Goal: Task Accomplishment & Management: Complete application form

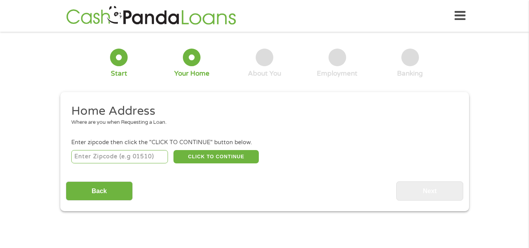
click at [148, 158] on input "number" at bounding box center [119, 156] width 97 height 13
type input "53218"
click at [210, 155] on button "CLICK TO CONTINUE" at bounding box center [215, 156] width 85 height 13
type input "53218"
type input "[GEOGRAPHIC_DATA]"
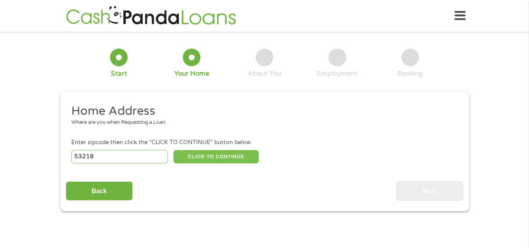
select select "[US_STATE]"
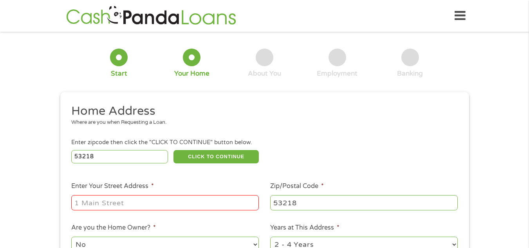
click at [188, 203] on input "Enter Your Street Address *" at bounding box center [164, 202] width 187 height 15
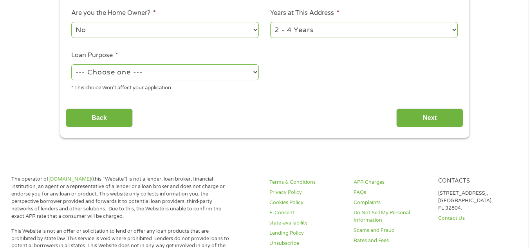
scroll to position [216, 0]
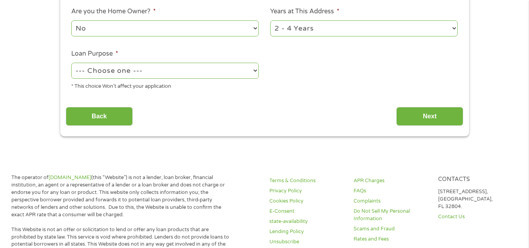
type input "[STREET_ADDRESS]"
click at [323, 33] on select "1 Year or less 1 - 2 Years 2 - 4 Years Over 4 Years" at bounding box center [363, 28] width 187 height 16
select select "12months"
click at [270, 20] on select "1 Year or less 1 - 2 Years 2 - 4 Years Over 4 Years" at bounding box center [363, 28] width 187 height 16
click at [166, 70] on select "--- Choose one --- Pay Bills Debt Consolidation Home Improvement Major Purchase…" at bounding box center [164, 71] width 187 height 16
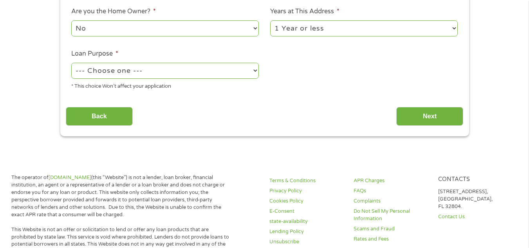
select select "paybills"
click at [71, 63] on select "--- Choose one --- Pay Bills Debt Consolidation Home Improvement Major Purchase…" at bounding box center [164, 71] width 187 height 16
click at [404, 111] on input "Next" at bounding box center [429, 116] width 67 height 19
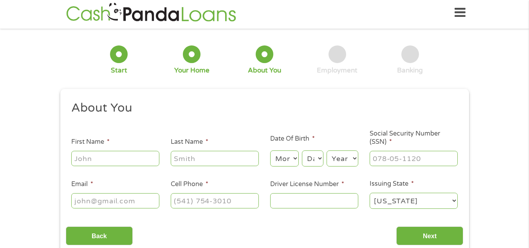
scroll to position [0, 0]
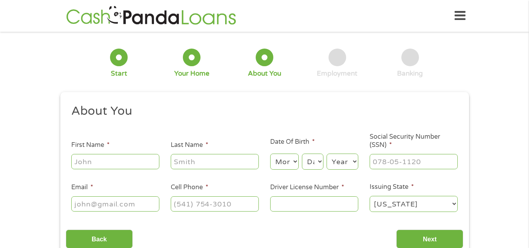
click at [128, 164] on input "First Name *" at bounding box center [115, 161] width 88 height 15
type input "Daijahnay"
click at [199, 163] on input "Last Name *" at bounding box center [215, 161] width 88 height 15
type input "[PERSON_NAME]"
click at [131, 211] on input "Email *" at bounding box center [115, 203] width 88 height 15
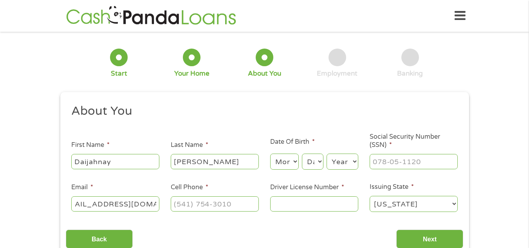
scroll to position [0, 23]
type input "[EMAIL_ADDRESS][DOMAIN_NAME]"
type input "(___) ___-____"
click at [194, 205] on input "(___) ___-____" at bounding box center [215, 203] width 88 height 15
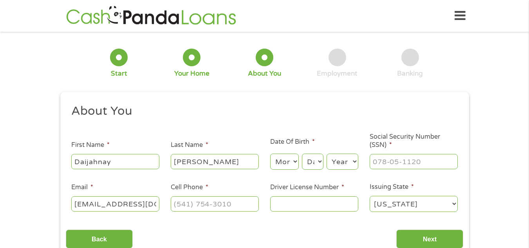
click at [286, 162] on select "Month 1 2 3 4 5 6 7 8 9 10 11 12" at bounding box center [284, 161] width 29 height 16
select select "7"
click at [270, 153] on select "Month 1 2 3 4 5 6 7 8 9 10 11 12" at bounding box center [284, 161] width 29 height 16
click at [316, 157] on select "Day 1 2 3 4 5 6 7 8 9 10 11 12 13 14 15 16 17 18 19 20 21 22 23 24 25 26 27 28 …" at bounding box center [312, 161] width 21 height 16
select select "27"
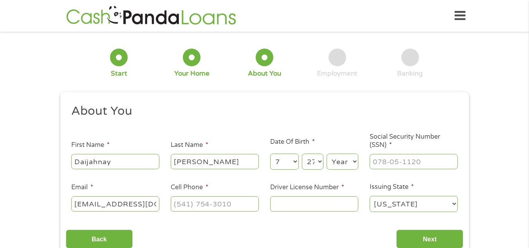
click at [302, 153] on select "Day 1 2 3 4 5 6 7 8 9 10 11 12 13 14 15 16 17 18 19 20 21 22 23 24 25 26 27 28 …" at bounding box center [312, 161] width 21 height 16
click at [333, 158] on select "Year [DATE] 2006 2005 2004 2003 2002 2001 2000 1999 1998 1997 1996 1995 1994 19…" at bounding box center [342, 161] width 32 height 16
select select "2001"
click at [326, 153] on select "Year [DATE] 2006 2005 2004 2003 2002 2001 2000 1999 1998 1997 1996 1995 1994 19…" at bounding box center [342, 161] width 32 height 16
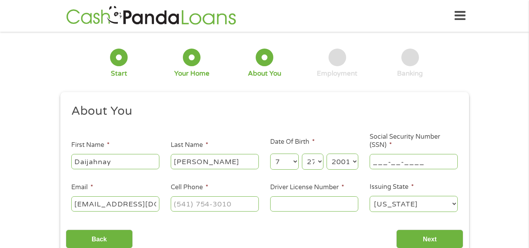
click at [379, 156] on input "___-__-____" at bounding box center [413, 161] width 88 height 15
type input "395-21-3184"
click at [280, 206] on input "Driver License Number *" at bounding box center [314, 203] width 88 height 15
type input "C5301610176704"
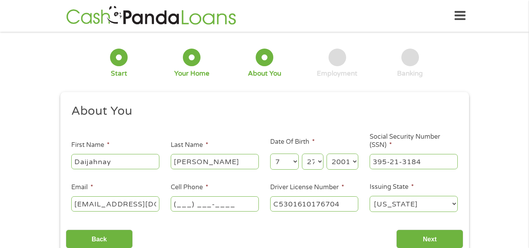
click at [202, 199] on input "(___) ___-____" at bounding box center [215, 203] width 88 height 15
type input "(414) 841-____"
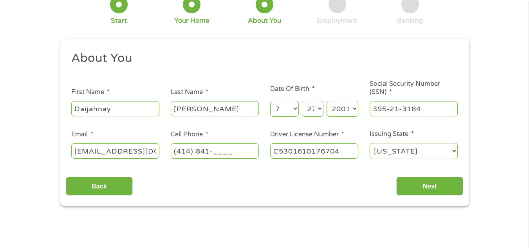
scroll to position [51, 0]
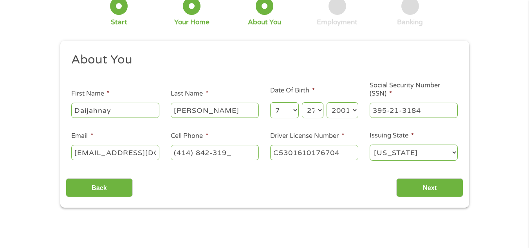
type input "[PHONE_NUMBER]"
click at [437, 191] on input "Next" at bounding box center [429, 187] width 67 height 19
click at [436, 187] on input "Next" at bounding box center [429, 187] width 67 height 19
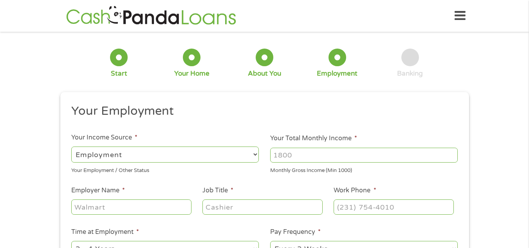
scroll to position [3, 3]
click at [287, 154] on input "Your Total Monthly Income *" at bounding box center [363, 155] width 187 height 15
type input "1"
type input "1500"
click at [126, 198] on div at bounding box center [131, 207] width 120 height 18
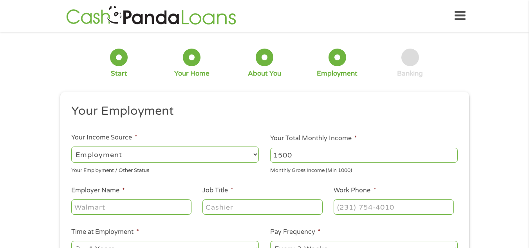
click at [126, 206] on input "Employer Name *" at bounding box center [131, 206] width 120 height 15
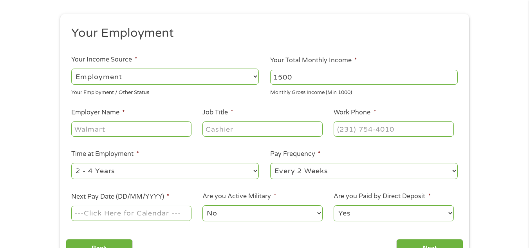
scroll to position [83, 0]
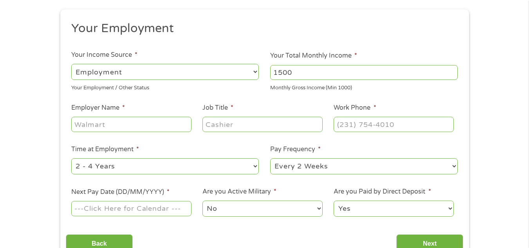
click at [302, 211] on select "No Yes" at bounding box center [262, 208] width 120 height 16
click at [202, 200] on select "No Yes" at bounding box center [262, 208] width 120 height 16
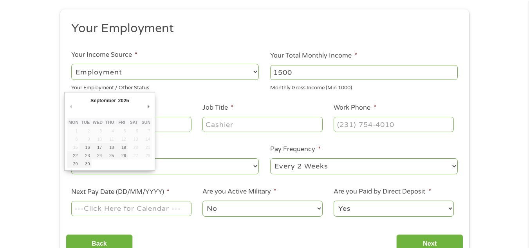
click at [112, 212] on input "Next Pay Date (DD/MM/YYYY) *" at bounding box center [131, 208] width 120 height 15
click at [228, 156] on li "Time at Employment * --- Choose one --- 1 Year or less 1 - 2 Years 2 - 4 Years …" at bounding box center [165, 159] width 199 height 31
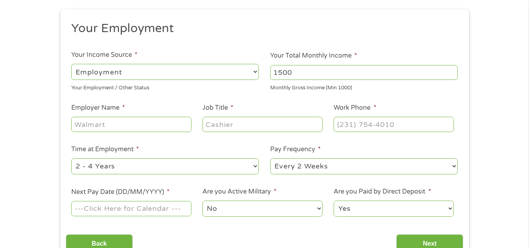
click at [147, 124] on input "Employer Name *" at bounding box center [131, 124] width 120 height 15
type input "Ma"
click at [232, 124] on input "Job Title *" at bounding box center [262, 124] width 120 height 15
type input "Manager"
click at [160, 124] on input "Ma" at bounding box center [131, 124] width 120 height 15
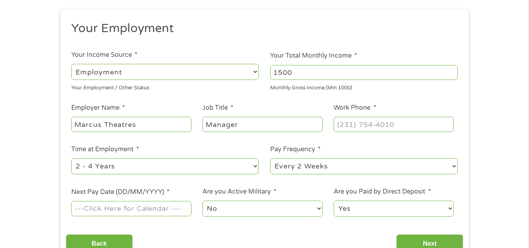
type input "Marcus Theatres"
click at [138, 163] on select "--- Choose one --- 1 Year or less 1 - 2 Years 2 - 4 Years Over 4 Years" at bounding box center [164, 166] width 187 height 16
select select "12months"
click at [71, 158] on select "--- Choose one --- 1 Year or less 1 - 2 Years 2 - 4 Years Over 4 Years" at bounding box center [164, 166] width 187 height 16
click at [376, 127] on input "(___) ___-____" at bounding box center [393, 124] width 120 height 15
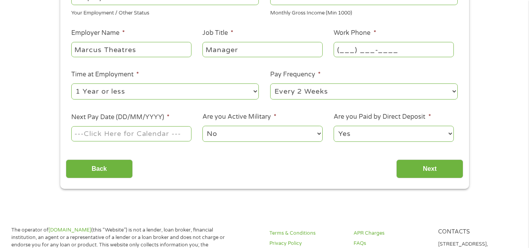
scroll to position [159, 0]
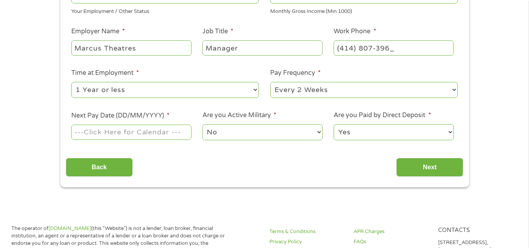
type input "[PHONE_NUMBER]"
click at [409, 168] on input "Next" at bounding box center [429, 167] width 67 height 19
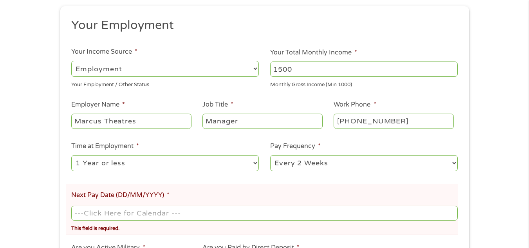
scroll to position [153, 0]
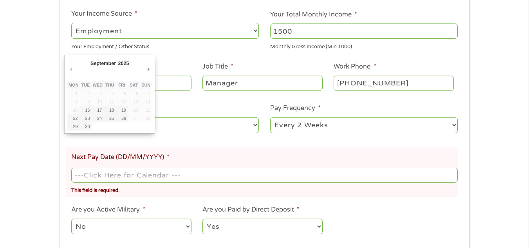
click at [202, 179] on input "Next Pay Date (DD/MM/YYYY) *" at bounding box center [264, 174] width 386 height 15
type input "[DATE]"
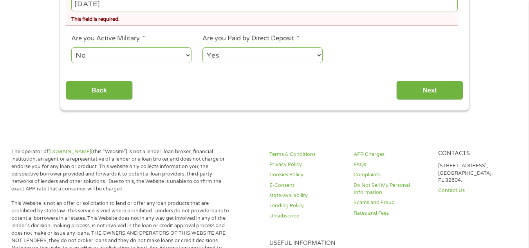
scroll to position [326, 0]
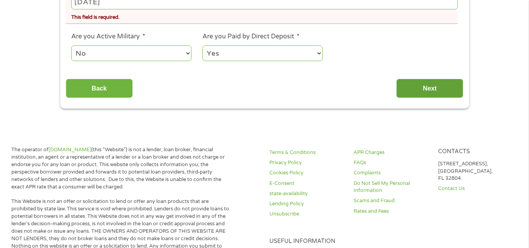
click at [443, 92] on input "Next" at bounding box center [429, 88] width 67 height 19
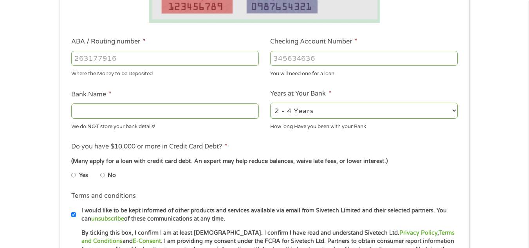
scroll to position [234, 0]
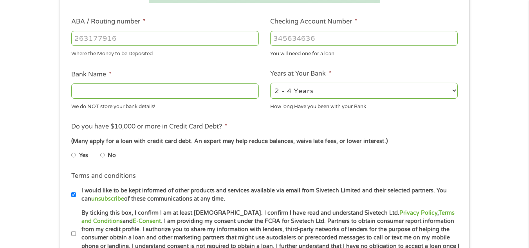
click at [106, 156] on li "No" at bounding box center [114, 155] width 28 height 15
click at [103, 156] on input "No" at bounding box center [102, 155] width 5 height 13
radio input "true"
click at [121, 92] on input "Bank Name *" at bounding box center [164, 90] width 187 height 15
type input "Chime"
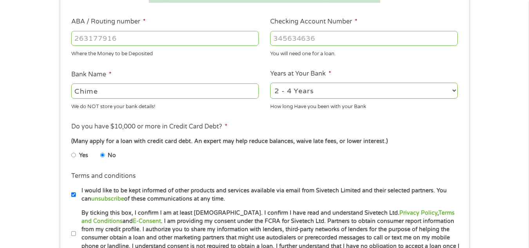
click at [368, 32] on input "Checking Account Number *" at bounding box center [363, 38] width 187 height 15
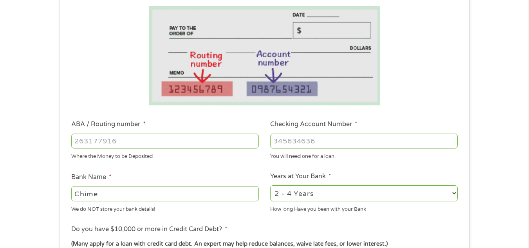
scroll to position [116, 0]
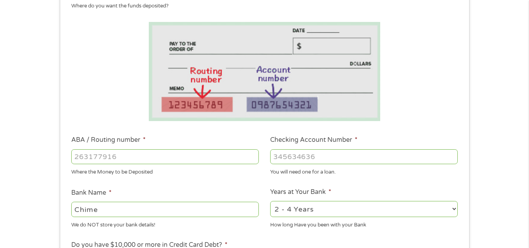
click at [191, 156] on input "ABA / Routing number *" at bounding box center [164, 156] width 187 height 15
type input "031101279"
click at [296, 158] on input "Checking Account Number *" at bounding box center [363, 156] width 187 height 15
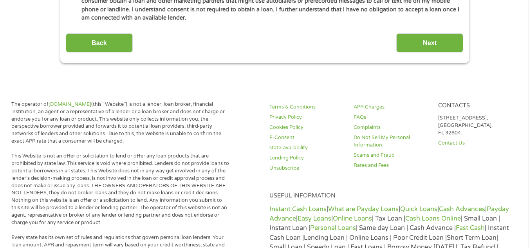
scroll to position [473, 0]
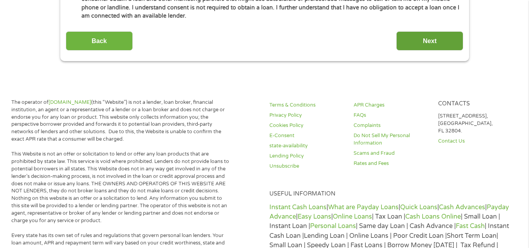
type input "389146583965"
click at [445, 46] on input "Next" at bounding box center [429, 40] width 67 height 19
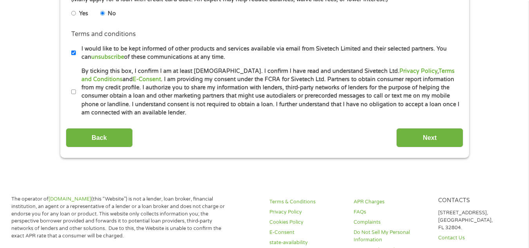
scroll to position [374, 0]
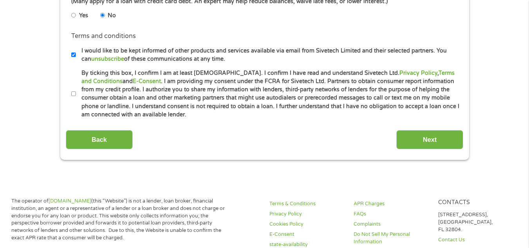
click at [73, 94] on input "By ticking this box, I confirm I am at least [DEMOGRAPHIC_DATA]. I confirm I ha…" at bounding box center [73, 94] width 5 height 13
checkbox input "true"
click at [419, 137] on input "Next" at bounding box center [429, 139] width 67 height 19
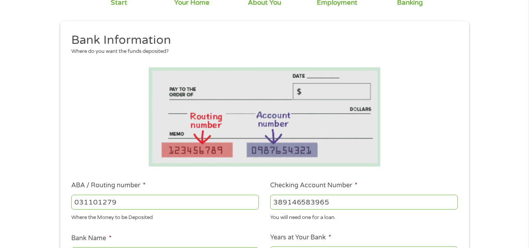
type input "THE BANCORP BANK"
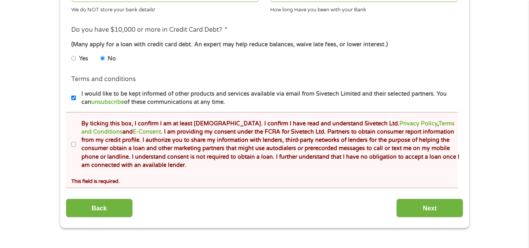
scroll to position [362, 0]
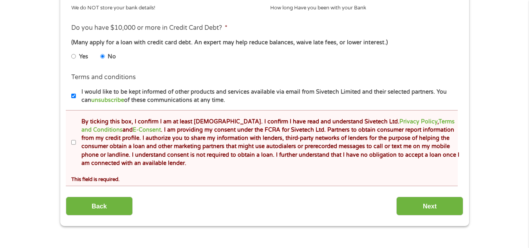
click at [74, 142] on input "By ticking this box, I confirm I am at least [DEMOGRAPHIC_DATA]. I confirm I ha…" at bounding box center [73, 142] width 5 height 13
checkbox input "true"
click at [426, 202] on input "Next" at bounding box center [429, 205] width 67 height 19
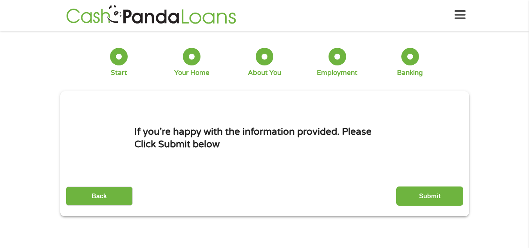
scroll to position [0, 0]
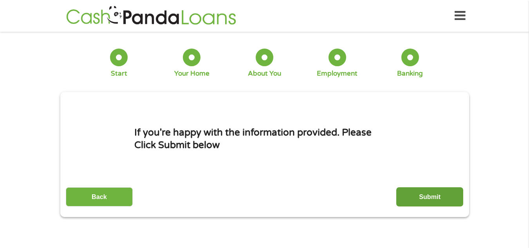
click at [457, 192] on input "Submit" at bounding box center [429, 196] width 67 height 19
